Goal: Use online tool/utility: Utilize a website feature to perform a specific function

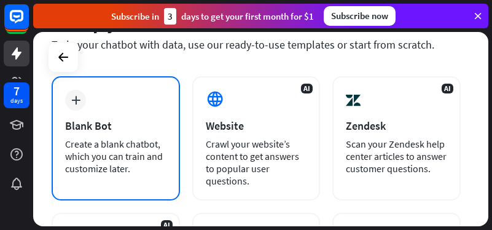
scroll to position [78, 0]
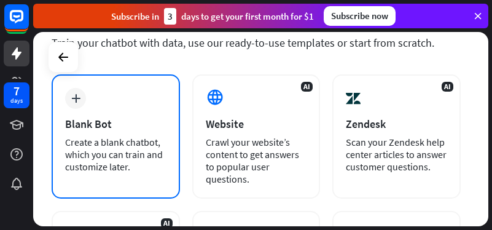
click at [119, 136] on div "Create a blank chatbot, which you can train and customize later." at bounding box center [115, 154] width 101 height 37
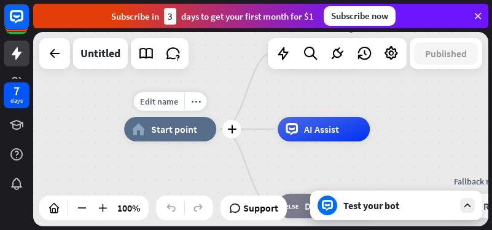
click at [180, 129] on span "Start point" at bounding box center [174, 129] width 46 height 12
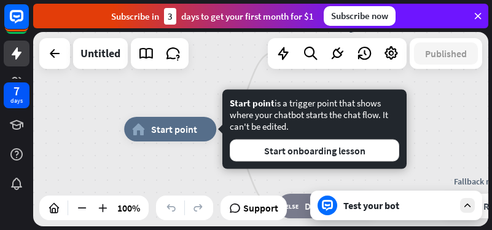
click at [351, 202] on div "Test your bot" at bounding box center [399, 205] width 111 height 12
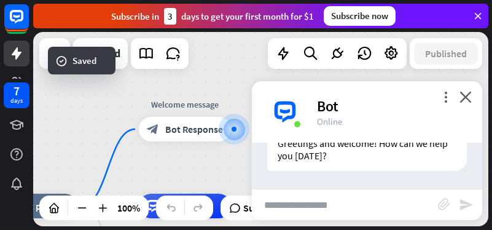
scroll to position [51, 0]
click at [290, 207] on input "text" at bounding box center [345, 204] width 186 height 31
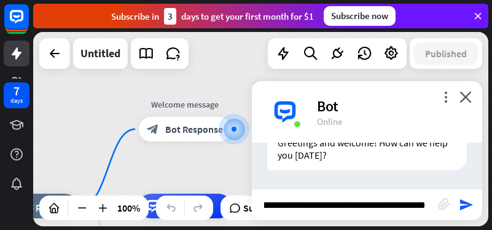
type input "**********"
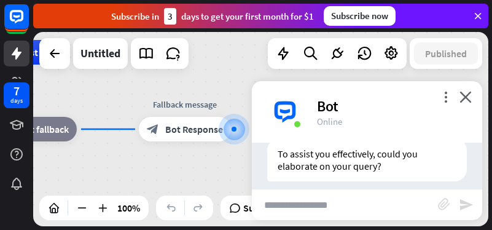
scroll to position [272, 0]
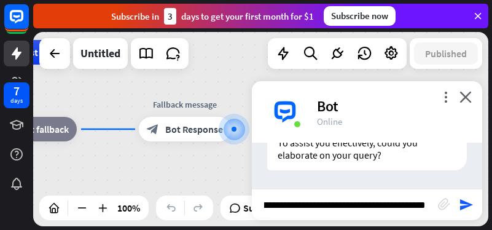
type input "**********"
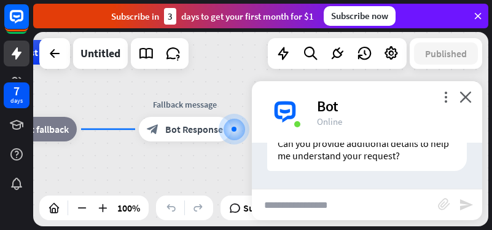
scroll to position [481, 0]
click at [466, 96] on icon "close" at bounding box center [466, 97] width 12 height 12
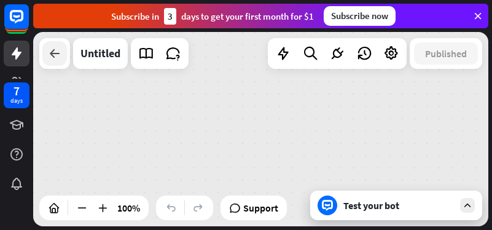
click at [55, 53] on icon at bounding box center [54, 53] width 15 height 15
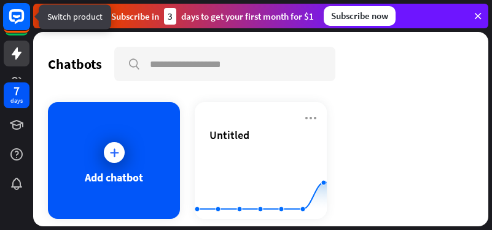
click at [16, 21] on icon at bounding box center [16, 16] width 15 height 15
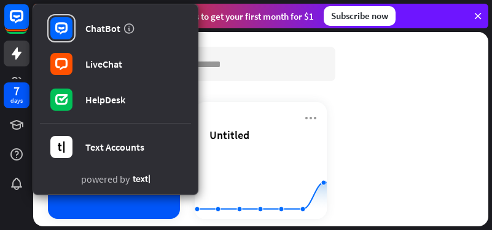
click at [479, 16] on icon at bounding box center [478, 15] width 11 height 11
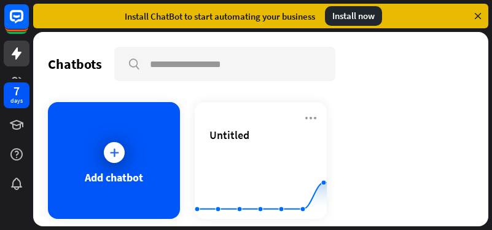
click at [479, 16] on icon at bounding box center [478, 15] width 11 height 11
